Goal: Check status: Check status

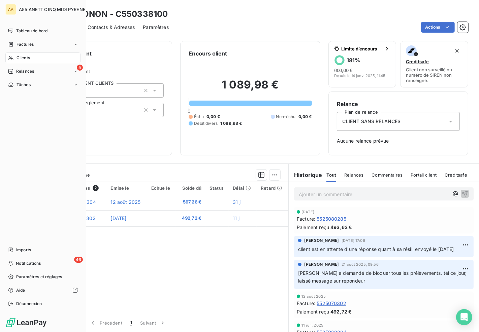
drag, startPoint x: 0, startPoint y: 0, endPoint x: 44, endPoint y: 56, distance: 71.7
click at [26, 57] on span "Clients" at bounding box center [22, 58] width 13 height 6
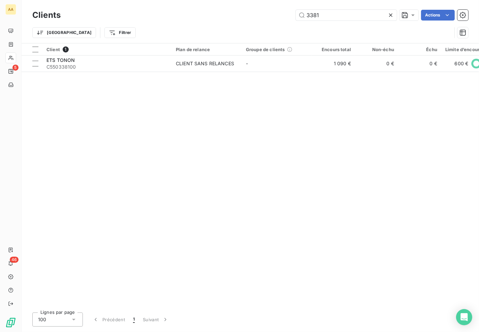
drag, startPoint x: 331, startPoint y: 14, endPoint x: 254, endPoint y: 7, distance: 76.8
click at [264, 16] on div "3381 Actions" at bounding box center [268, 15] width 399 height 11
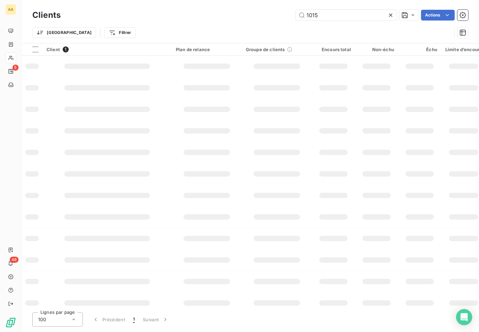
type input "1015"
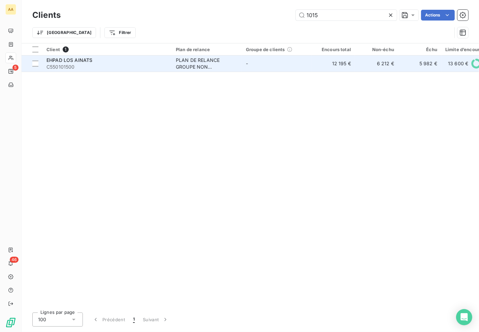
click at [199, 62] on div "PLAN DE RELANCE GROUPE NON AUTOMATIQUE" at bounding box center [207, 63] width 62 height 13
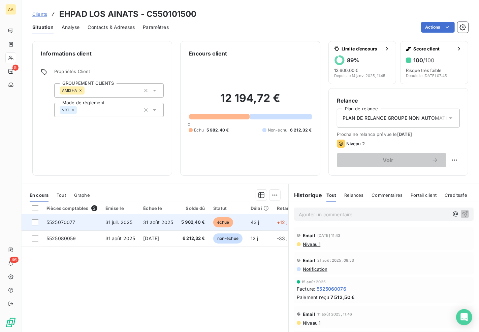
click at [189, 224] on span "5 982,40 €" at bounding box center [193, 222] width 24 height 7
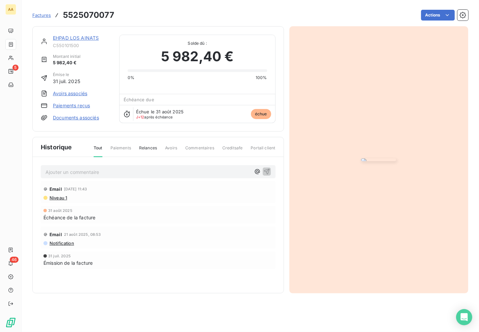
click at [115, 171] on p "Ajouter un commentaire ﻿" at bounding box center [147, 172] width 205 height 8
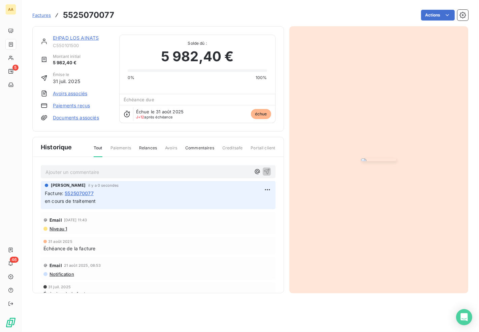
click at [92, 202] on span "en cours de traitement" at bounding box center [70, 201] width 51 height 6
click at [98, 203] on p "en cours de traitement" at bounding box center [158, 202] width 227 height 8
click at [94, 200] on span "en cours de traitement" at bounding box center [70, 201] width 51 height 6
click at [96, 200] on span "en cours de traitement" at bounding box center [70, 201] width 51 height 6
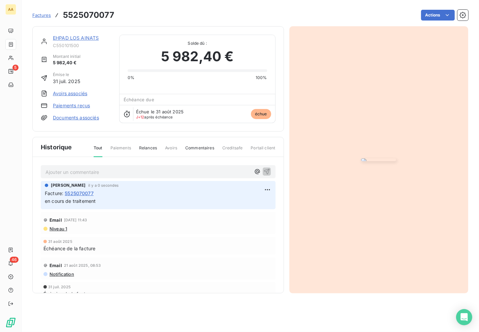
click at [94, 204] on p "en cours de traitement" at bounding box center [158, 202] width 227 height 8
click at [265, 186] on html "AA 5 46 Factures 5525070077 Actions EHPAD LOS AINATS C550101500 Montant initial…" at bounding box center [239, 166] width 479 height 332
drag, startPoint x: 240, startPoint y: 207, endPoint x: 225, endPoint y: 211, distance: 16.2
click at [240, 207] on div "Editer" at bounding box center [245, 204] width 38 height 11
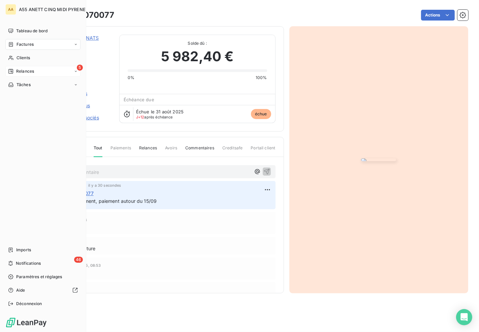
click at [15, 72] on div "Relances" at bounding box center [21, 71] width 26 height 6
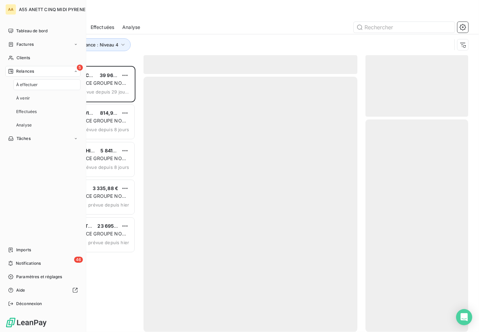
scroll to position [261, 97]
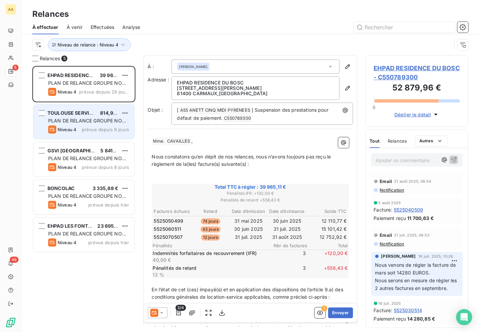
click at [78, 126] on div "Niveau 4 prévue depuis 8 jours" at bounding box center [88, 130] width 81 height 8
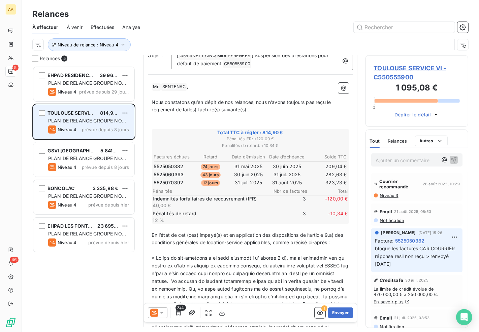
scroll to position [38, 0]
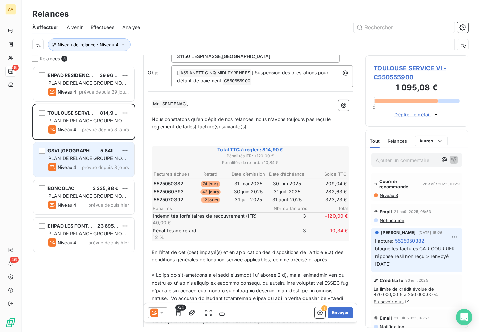
click at [96, 144] on div "GSVI TOULOUSE 5 841,81 € PLAN DE RELANCE GROUPE NON AUTOMATIQUE Niveau 4 prévue…" at bounding box center [83, 159] width 101 height 34
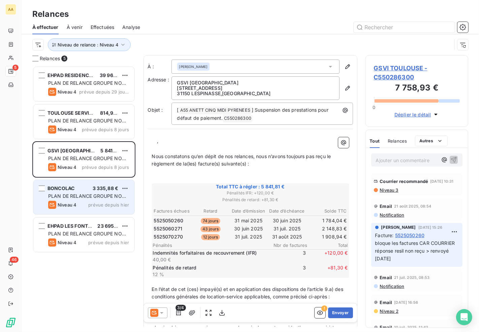
click at [93, 192] on div "BONCOLAC 3 335,88 € PLAN DE RELANCE GROUPE NON AUTOMATIQUE Niveau 4 prévue depu…" at bounding box center [83, 197] width 101 height 34
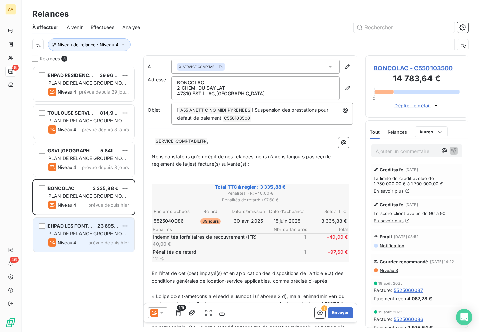
click at [90, 234] on span "PLAN DE RELANCE GROUPE NON AUTOMATIQUE" at bounding box center [87, 237] width 78 height 12
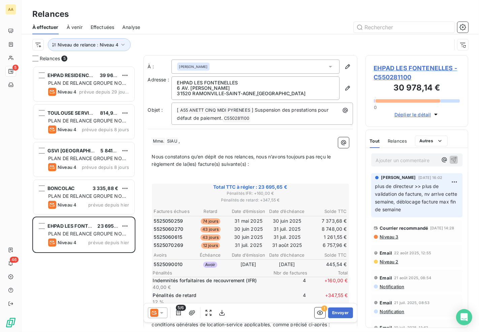
click at [245, 15] on div "Relances" at bounding box center [250, 14] width 457 height 12
